Goal: Information Seeking & Learning: Learn about a topic

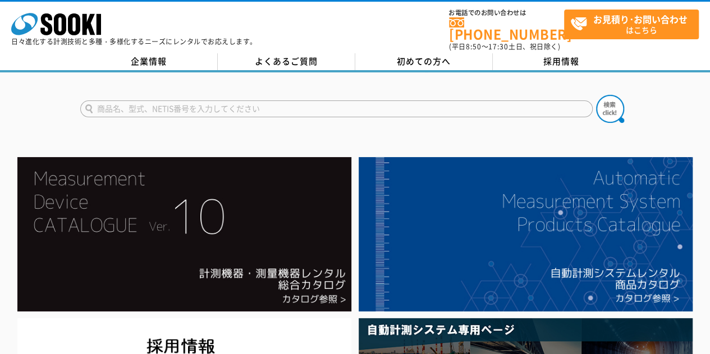
click at [284, 103] on input "text" at bounding box center [336, 108] width 512 height 17
click at [251, 100] on input "text" at bounding box center [336, 108] width 512 height 17
click at [251, 100] on input "速度" at bounding box center [336, 108] width 512 height 17
click at [251, 102] on input "速度" at bounding box center [336, 108] width 512 height 17
type input "速度"
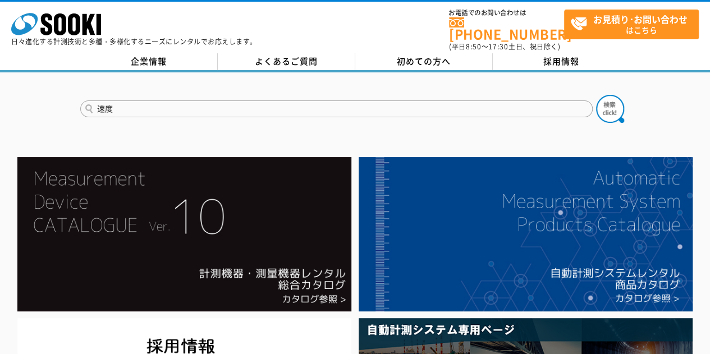
click at [596, 95] on button at bounding box center [610, 109] width 28 height 28
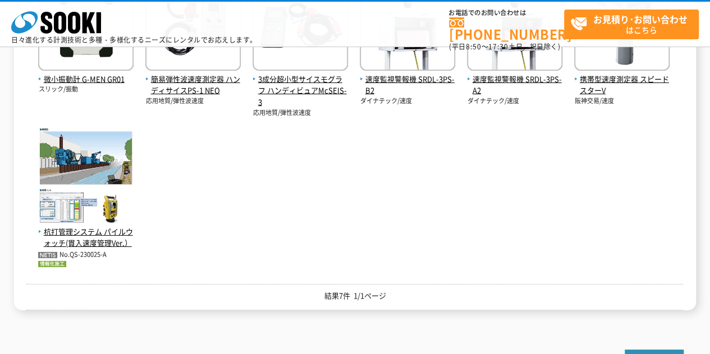
scroll to position [168, 0]
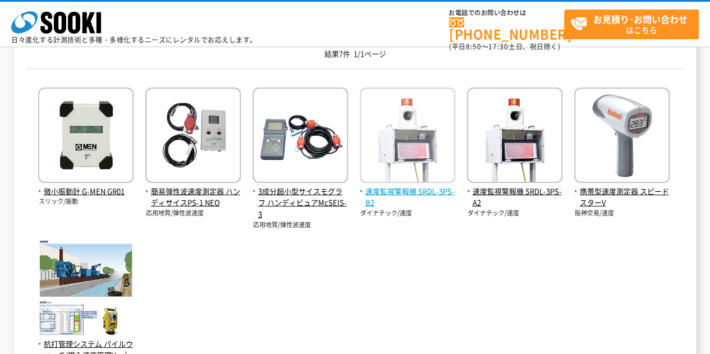
click at [446, 195] on span "速度監視警報機 SRDL-3PS-B2" at bounding box center [407, 198] width 95 height 24
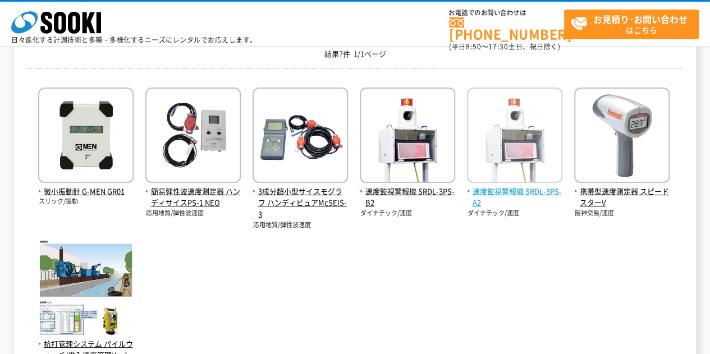
click at [534, 192] on span "速度監視警報機 SRDL-3PS-A2" at bounding box center [514, 198] width 95 height 24
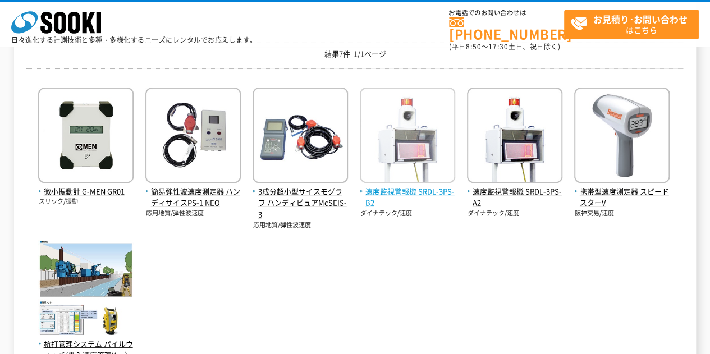
click at [423, 193] on span "速度監視警報機 SRDL-3PS-B2" at bounding box center [407, 198] width 95 height 24
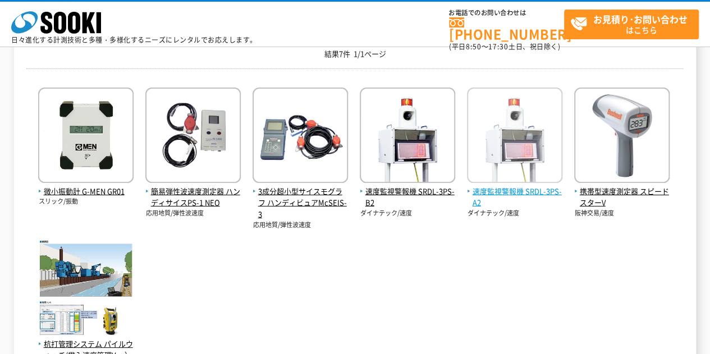
click at [489, 192] on span "速度監視警報機 SRDL-3PS-A2" at bounding box center [514, 198] width 95 height 24
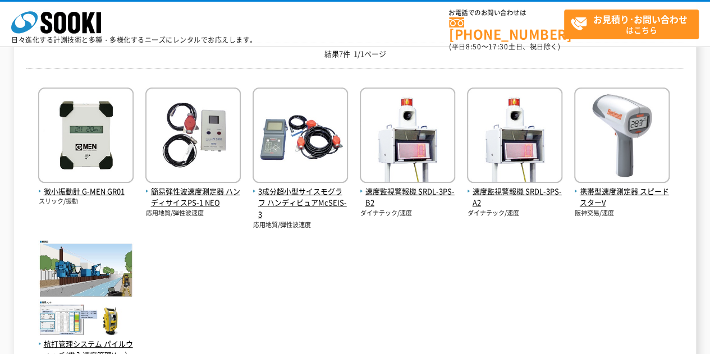
click at [435, 261] on div "微小振動計 G-MEN GR01 スリック/振動 簡易弾性波速度測定器 ハンディサイスPS-1 NEO 応用地質/弾性波速度 No.QS-230025-A" at bounding box center [354, 228] width 657 height 302
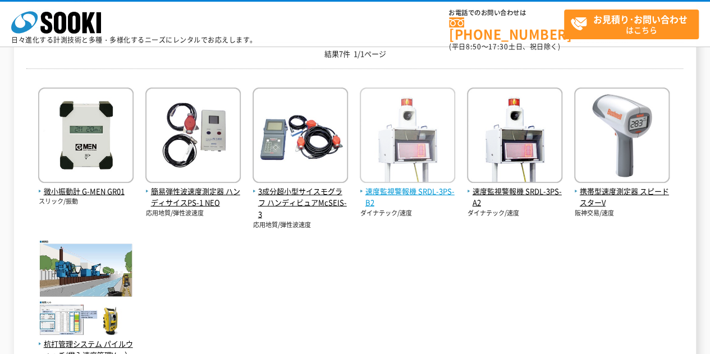
click at [417, 191] on span "速度監視警報機 SRDL-3PS-B2" at bounding box center [407, 198] width 95 height 24
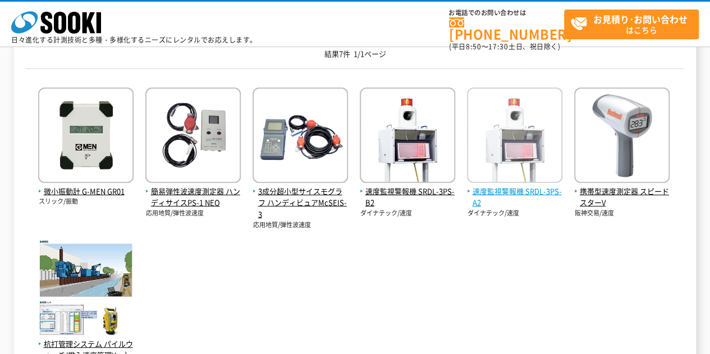
click at [493, 190] on span "速度監視警報機 SRDL-3PS-A2" at bounding box center [514, 198] width 95 height 24
click at [528, 195] on span "速度監視警報機 SRDL-3PS-A2" at bounding box center [514, 198] width 95 height 24
click at [527, 190] on span "速度監視警報機 SRDL-3PS-A2" at bounding box center [514, 198] width 95 height 24
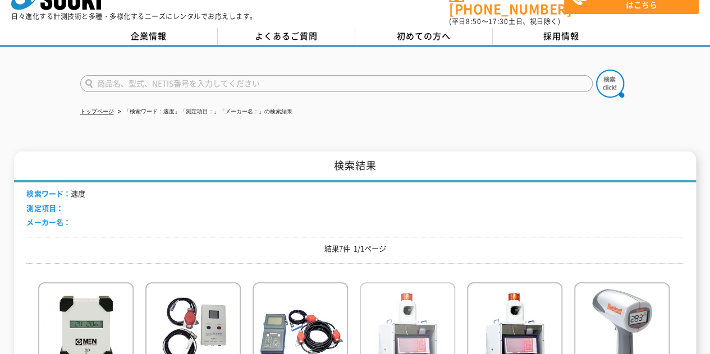
scroll to position [0, 0]
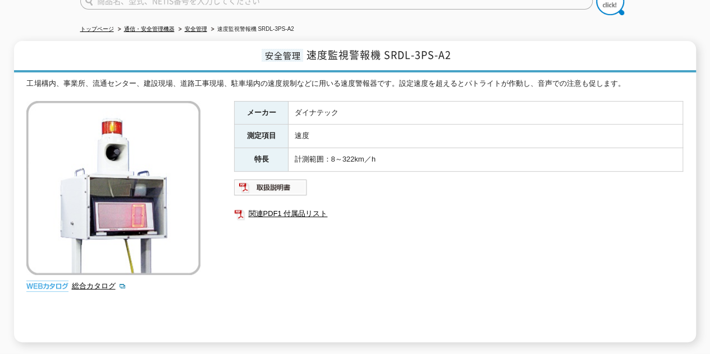
scroll to position [112, 0]
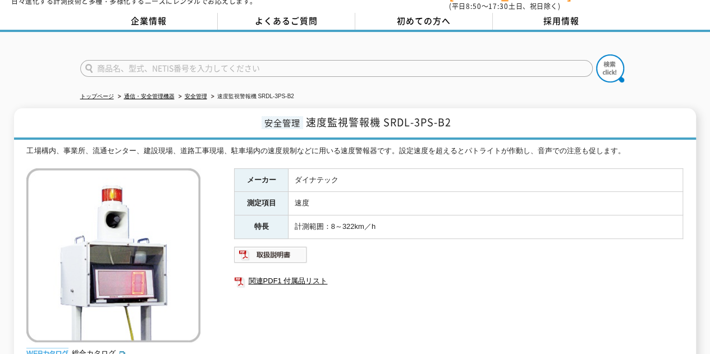
scroll to position [112, 0]
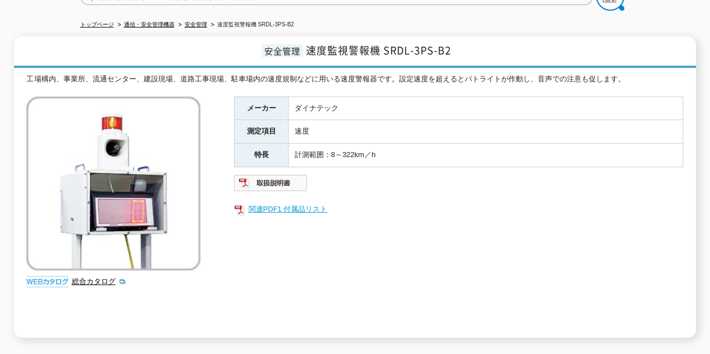
click at [283, 202] on link "関連PDF1 付属品リスト" at bounding box center [458, 209] width 449 height 15
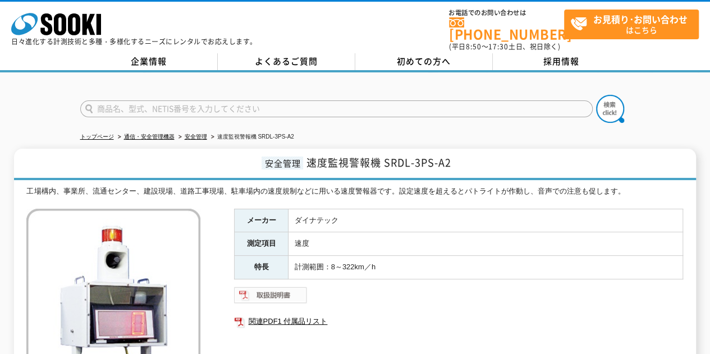
click at [295, 288] on img at bounding box center [271, 295] width 74 height 18
click at [304, 314] on link "関連PDF1 付属品リスト" at bounding box center [458, 321] width 449 height 15
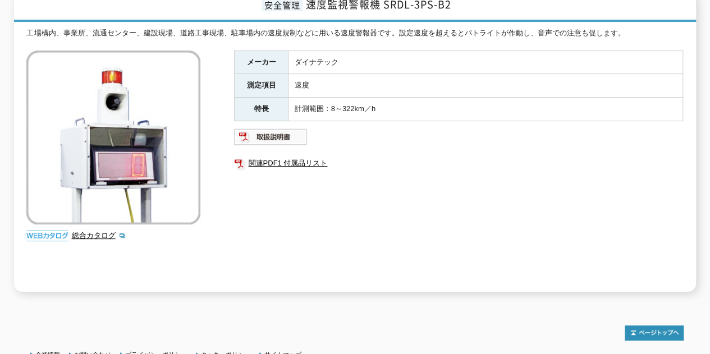
scroll to position [168, 0]
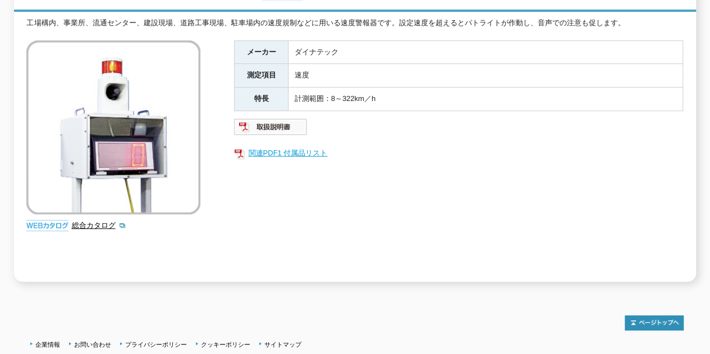
click at [299, 148] on link "関連PDF1 付属品リスト" at bounding box center [458, 153] width 449 height 15
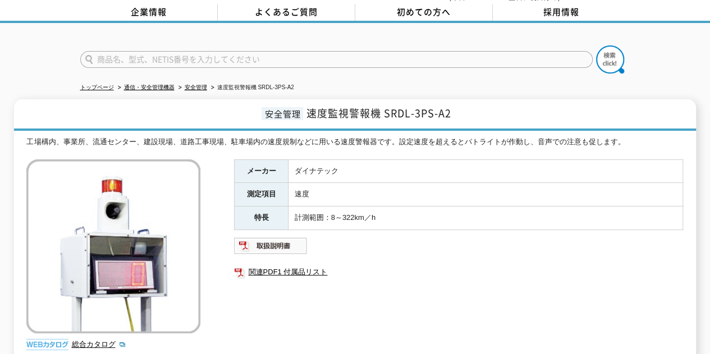
scroll to position [112, 0]
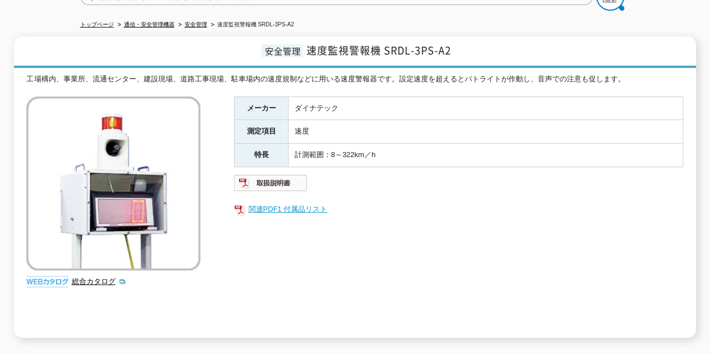
click at [313, 202] on link "関連PDF1 付属品リスト" at bounding box center [458, 209] width 449 height 15
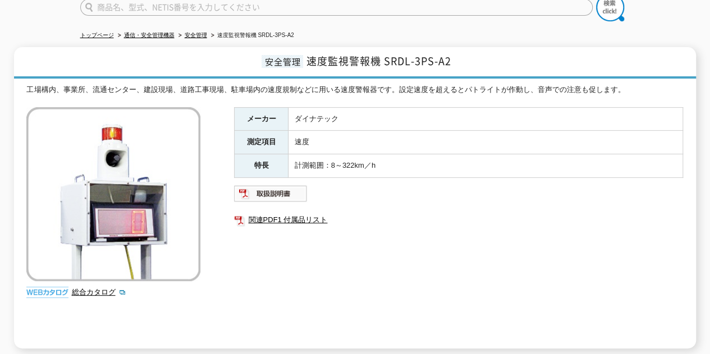
scroll to position [112, 0]
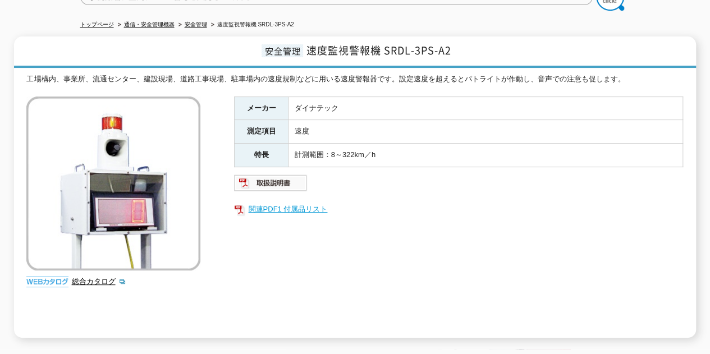
click at [300, 206] on link "関連PDF1 付属品リスト" at bounding box center [458, 209] width 449 height 15
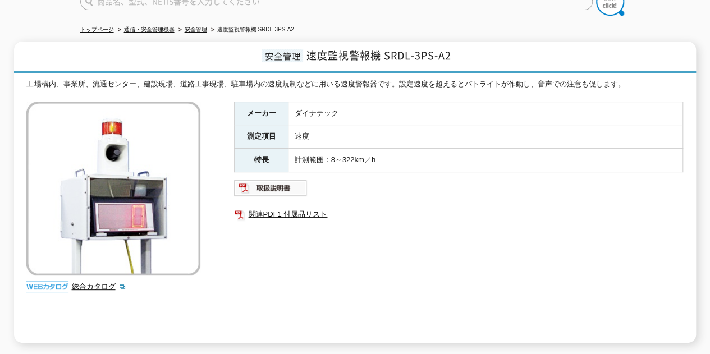
scroll to position [112, 0]
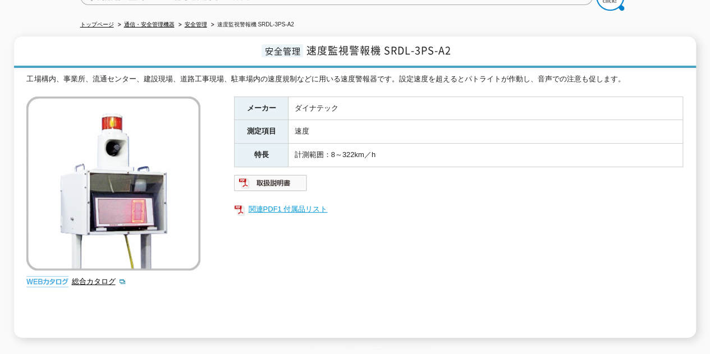
click at [316, 203] on link "関連PDF1 付属品リスト" at bounding box center [458, 209] width 449 height 15
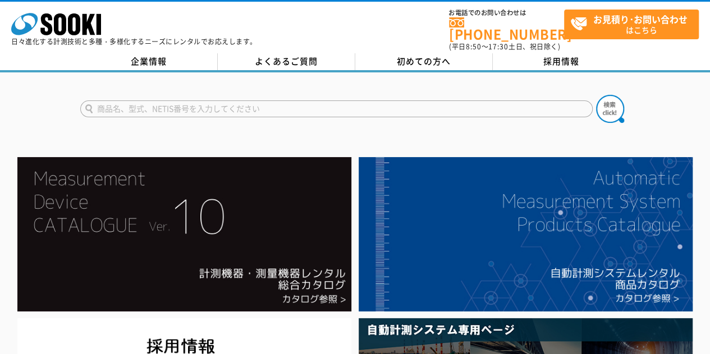
click at [248, 100] on input "text" at bounding box center [336, 108] width 512 height 17
type input "速度"
click at [604, 106] on img at bounding box center [610, 109] width 28 height 28
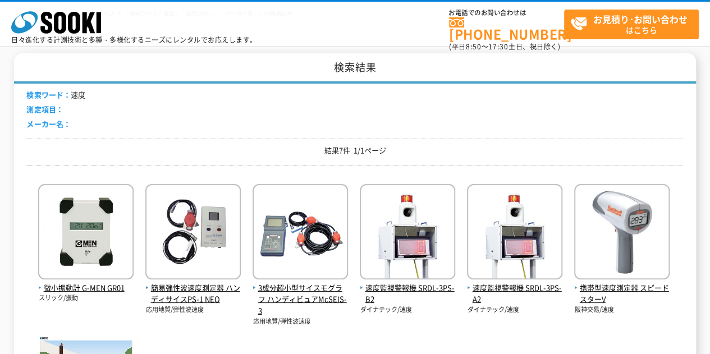
scroll to position [112, 0]
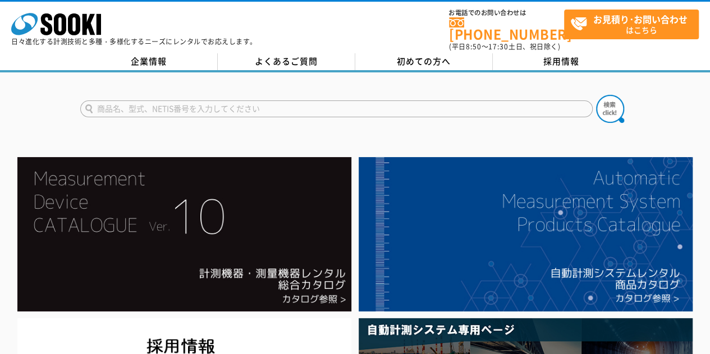
click at [237, 100] on input "text" at bounding box center [336, 108] width 512 height 17
type input "速度"
click at [596, 95] on button at bounding box center [610, 109] width 28 height 28
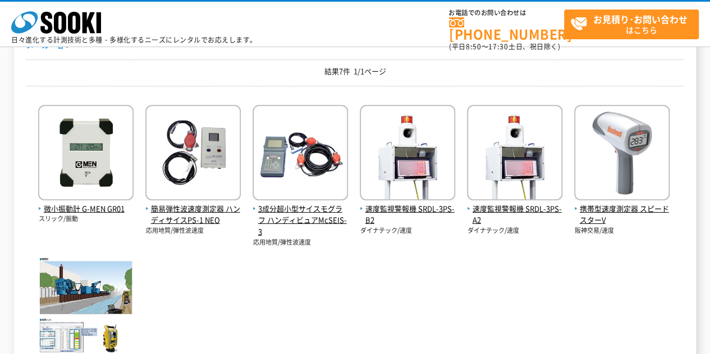
scroll to position [168, 0]
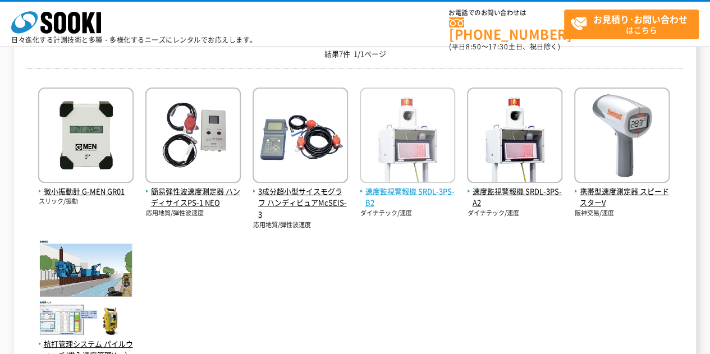
click at [434, 192] on span "速度監視警報機 SRDL-3PS-B2" at bounding box center [407, 198] width 95 height 24
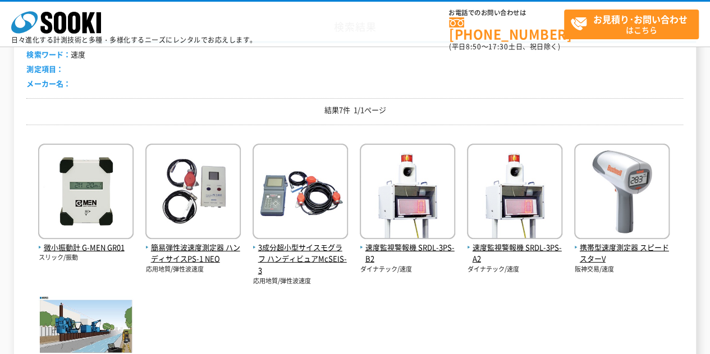
scroll to position [0, 0]
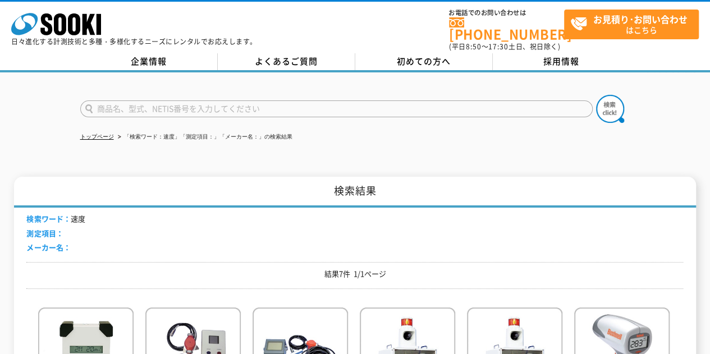
click at [175, 100] on input "text" at bounding box center [336, 108] width 512 height 17
type input "ｓ"
type input "SRDL-4B"
click at [596, 95] on button at bounding box center [610, 109] width 28 height 28
drag, startPoint x: 95, startPoint y: 104, endPoint x: 139, endPoint y: 103, distance: 43.2
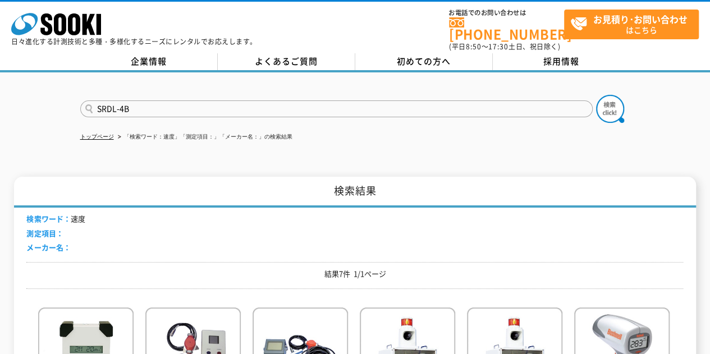
click at [139, 103] on input "SRDL-4B" at bounding box center [336, 108] width 512 height 17
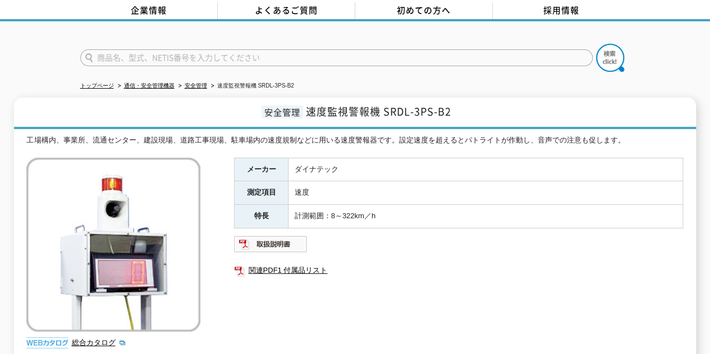
scroll to position [112, 0]
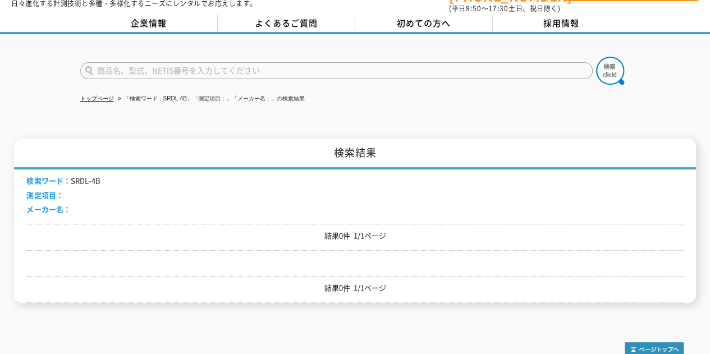
scroll to position [56, 0]
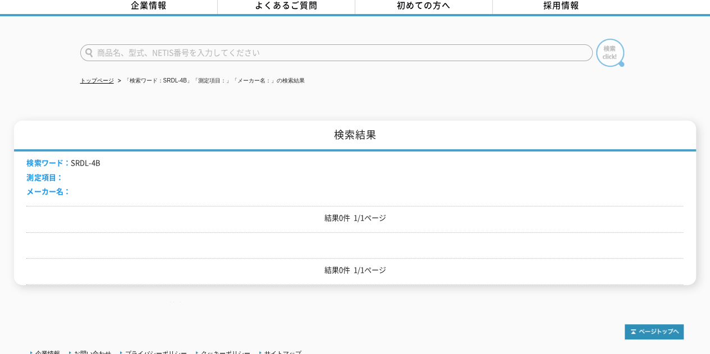
click at [607, 45] on img at bounding box center [610, 53] width 28 height 28
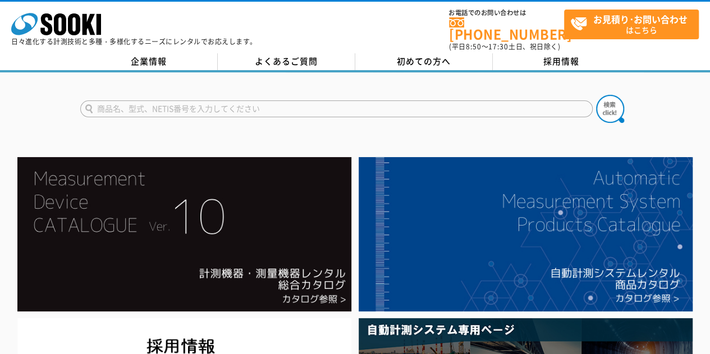
click at [337, 103] on input "text" at bounding box center [336, 108] width 512 height 17
type input "速度"
click at [596, 95] on button at bounding box center [610, 109] width 28 height 28
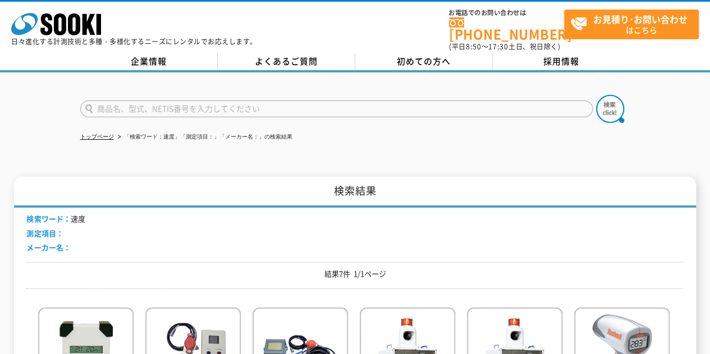
drag, startPoint x: 263, startPoint y: 103, endPoint x: 282, endPoint y: 117, distance: 23.7
click at [264, 107] on input "text" at bounding box center [336, 108] width 512 height 17
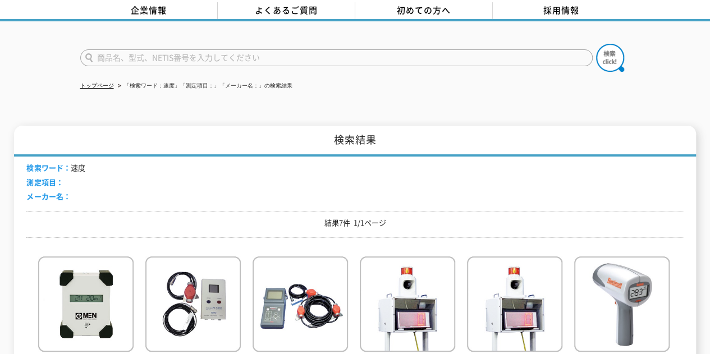
scroll to position [168, 0]
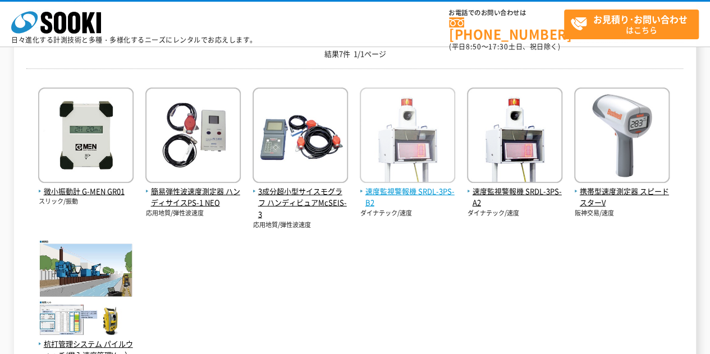
type input "商品名、型式、NETIS番号を入力してください"
click at [446, 193] on span "速度監視警報機 SRDL-3PS-B2" at bounding box center [407, 198] width 95 height 24
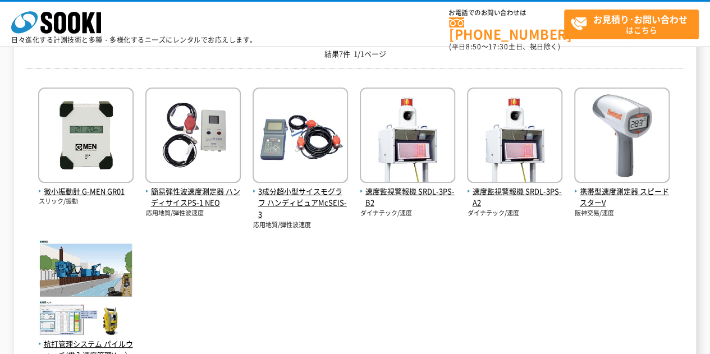
drag, startPoint x: 401, startPoint y: 189, endPoint x: 356, endPoint y: 297, distance: 116.7
click at [356, 297] on div "微小振動計 G-MEN GR01 スリック/振動 簡易弾性波速度測定器 ハンディサイスPS-1 NEO 応用地質/弾性波速度 No.QS-230025-A" at bounding box center [354, 228] width 657 height 302
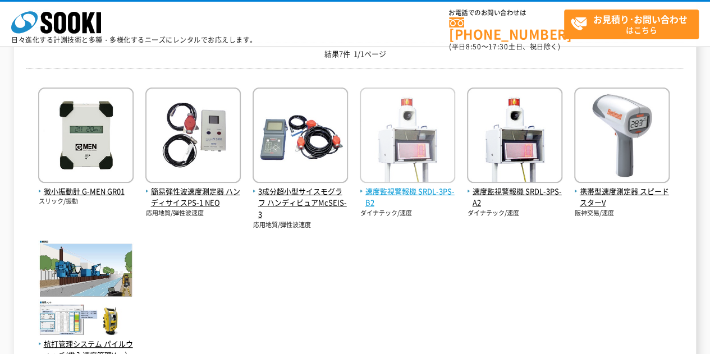
click at [402, 194] on span "速度監視警報機 SRDL-3PS-B2" at bounding box center [407, 198] width 95 height 24
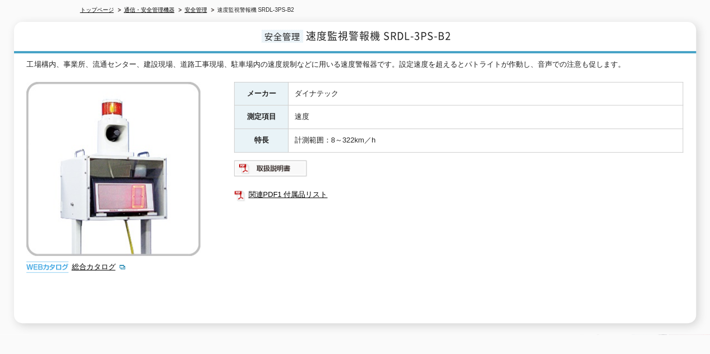
scroll to position [112, 0]
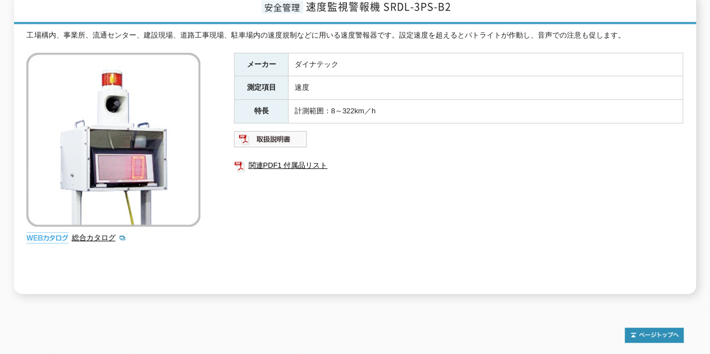
scroll to position [112, 0]
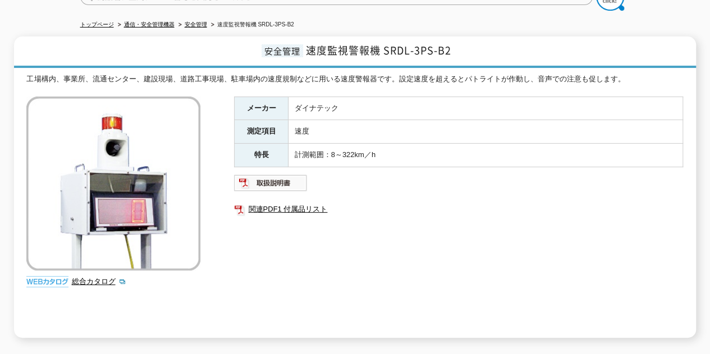
drag, startPoint x: 150, startPoint y: 201, endPoint x: 355, endPoint y: 278, distance: 218.8
click at [355, 278] on div "メーカー ダイナテック 測定項目 速度 特長 計測範囲：8～322km／h 関連PDF1 付属品リスト" at bounding box center [458, 217] width 449 height 241
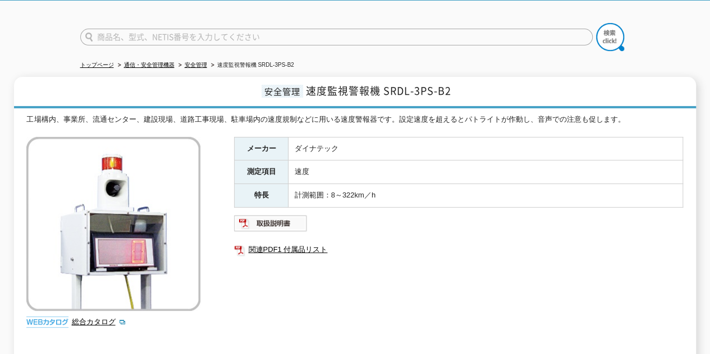
scroll to position [56, 0]
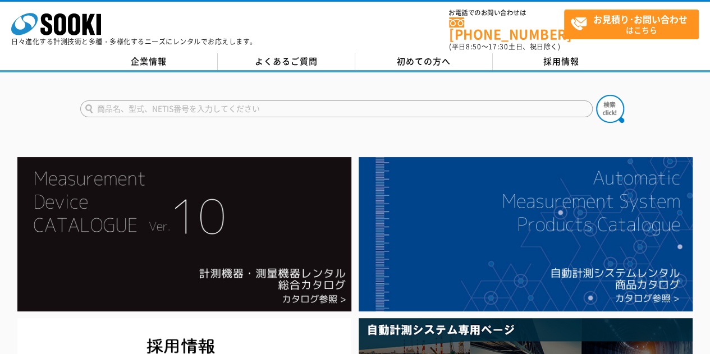
click at [269, 100] on input "text" at bounding box center [336, 108] width 512 height 17
type input "速度監視"
click at [596, 95] on button at bounding box center [610, 109] width 28 height 28
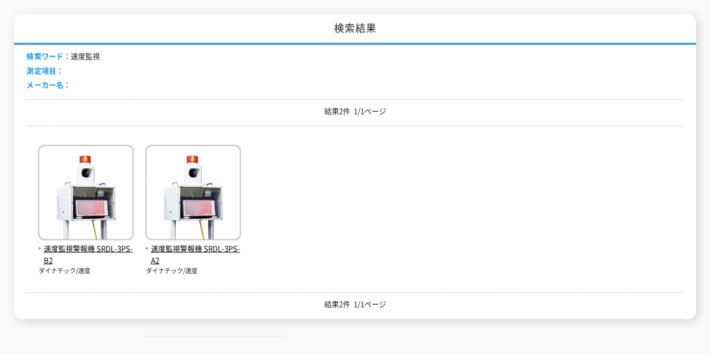
scroll to position [168, 0]
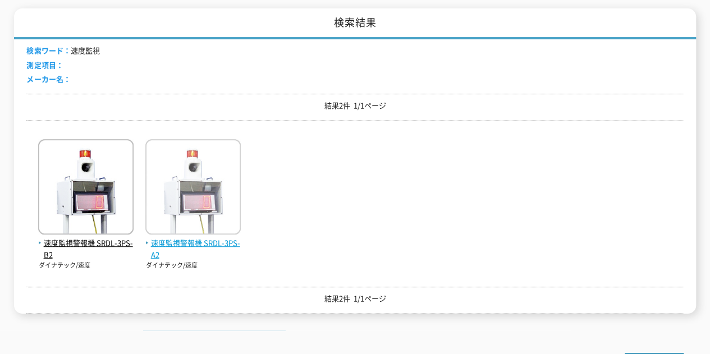
click at [218, 238] on span "速度監視警報機 SRDL-3PS-A2" at bounding box center [192, 249] width 95 height 24
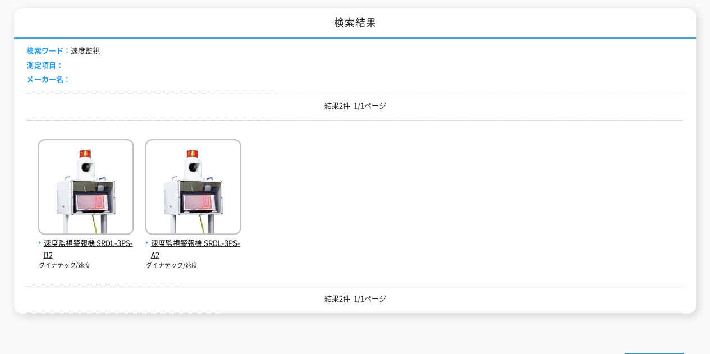
click at [362, 208] on div "速度監視警報機 SRDL-3PS-B2 ダイナテック/速度 速度監視警報機 SRDL-3PS-A2 ダイナテック/速度" at bounding box center [354, 199] width 657 height 141
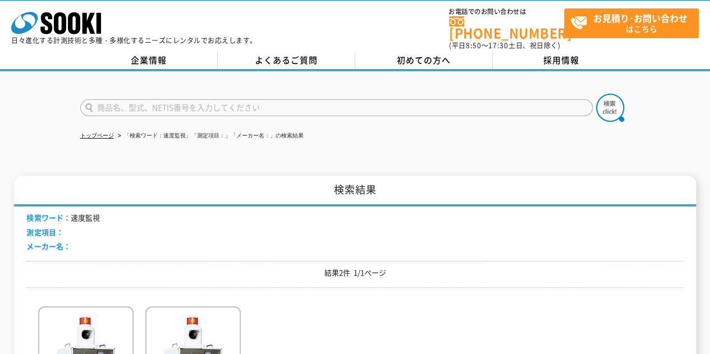
scroll to position [0, 0]
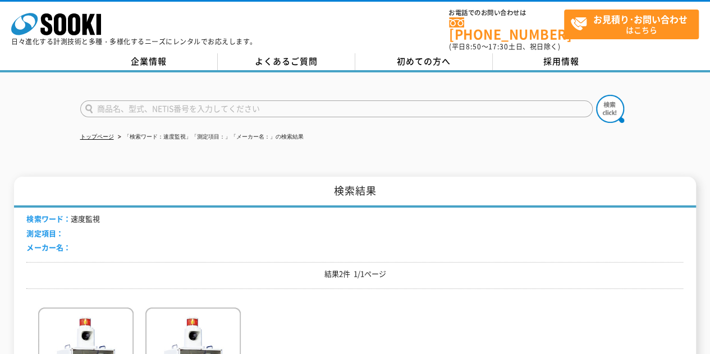
click at [143, 100] on input "text" at bounding box center [336, 108] width 512 height 17
type input "S"
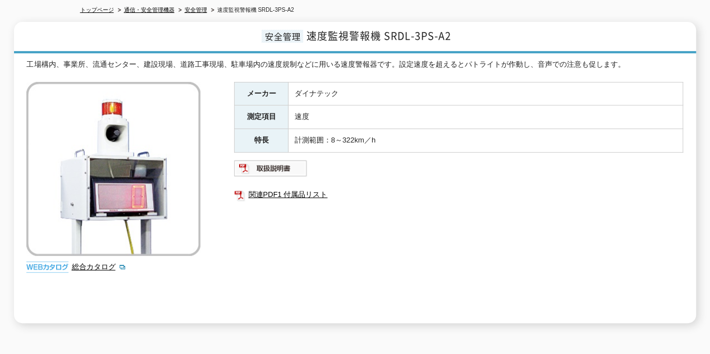
scroll to position [112, 0]
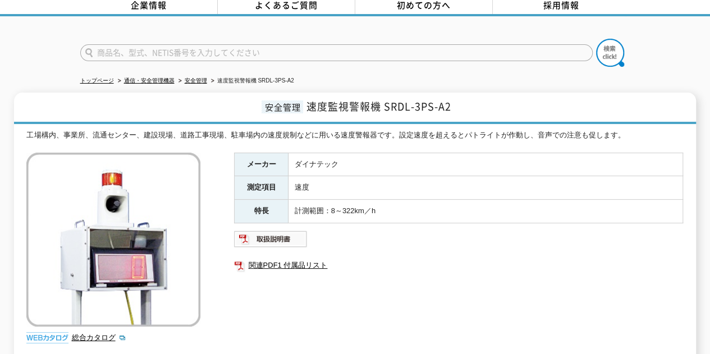
scroll to position [112, 0]
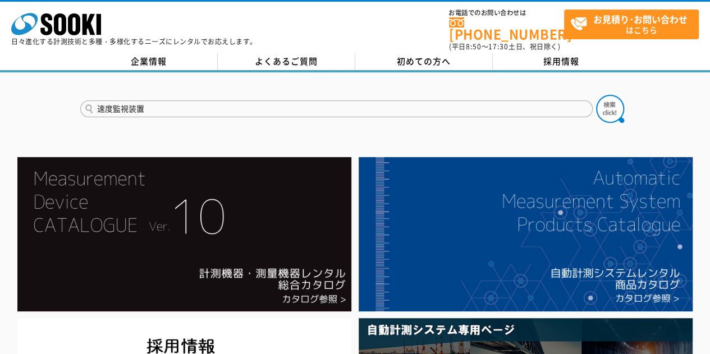
click at [596, 95] on button at bounding box center [610, 109] width 28 height 28
click at [200, 105] on input "速度監視装置" at bounding box center [336, 108] width 512 height 17
type input "速度監視"
click at [596, 95] on button at bounding box center [610, 109] width 28 height 28
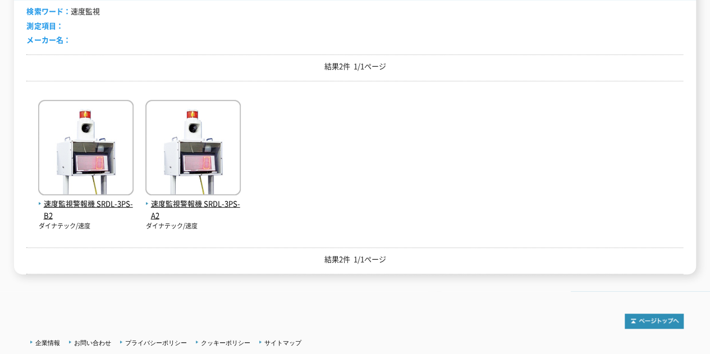
scroll to position [224, 0]
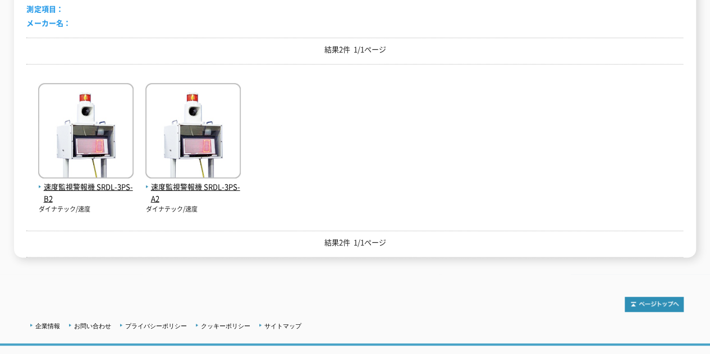
drag, startPoint x: 107, startPoint y: 129, endPoint x: 364, endPoint y: 163, distance: 259.3
click at [364, 163] on div "速度監視警報機 SRDL-3PS-B2 ダイナテック/速度 速度監視警報機 SRDL-3PS-A2 ダイナテック/速度" at bounding box center [354, 143] width 657 height 141
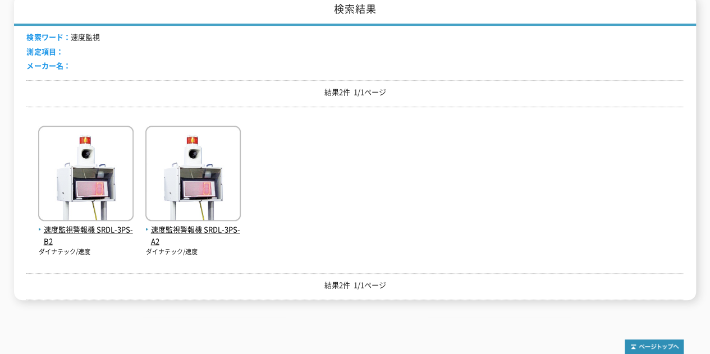
scroll to position [168, 0]
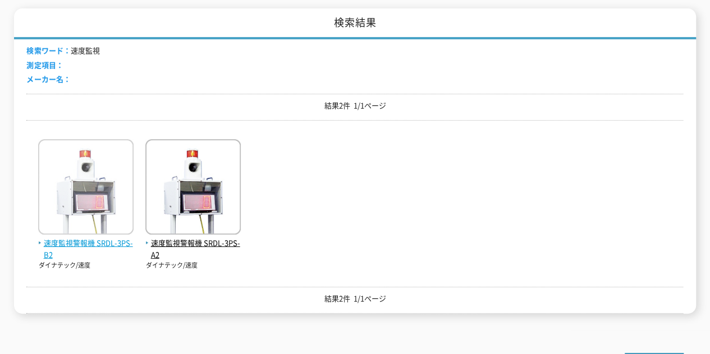
click at [112, 238] on span "速度監視警報機 SRDL-3PS-B2" at bounding box center [85, 249] width 95 height 24
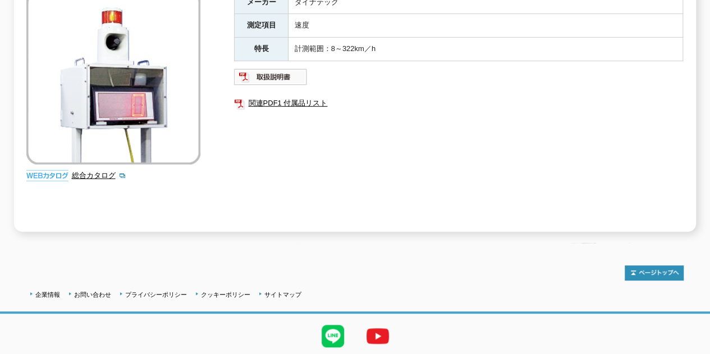
scroll to position [224, 0]
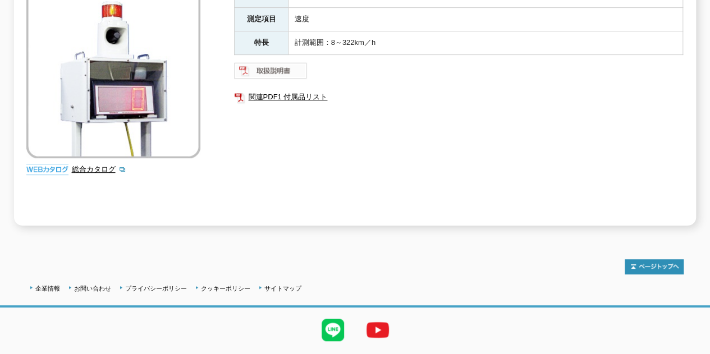
click at [264, 62] on img at bounding box center [271, 71] width 74 height 18
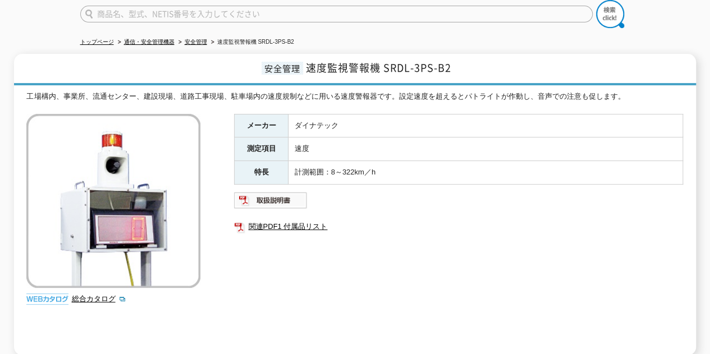
scroll to position [112, 0]
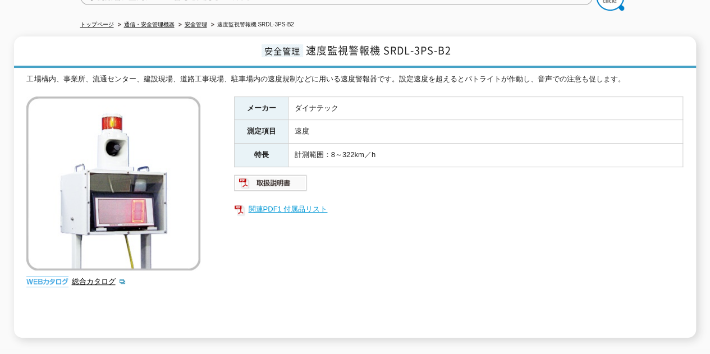
click at [442, 204] on link "関連PDF1 付属品リスト" at bounding box center [458, 209] width 449 height 15
drag, startPoint x: 235, startPoint y: 251, endPoint x: 466, endPoint y: 238, distance: 231.5
click at [466, 238] on div "メーカー ダイナテック 測定項目 速度 特長 計測範囲：8～322km／h 関連PDF1 付属品リスト" at bounding box center [458, 217] width 449 height 241
